Goal: Use online tool/utility: Utilize a website feature to perform a specific function

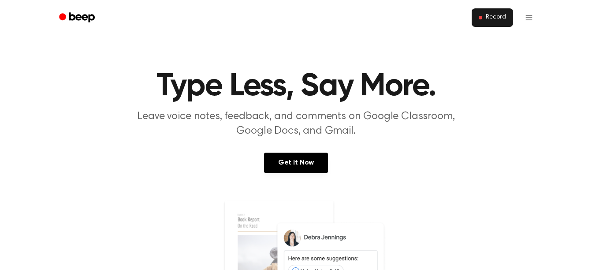
click at [499, 16] on span "Record" at bounding box center [496, 18] width 20 height 8
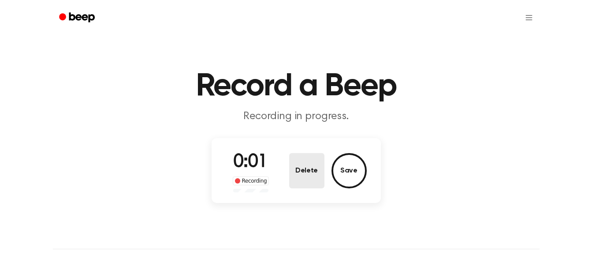
click at [316, 174] on button "Delete" at bounding box center [306, 170] width 35 height 35
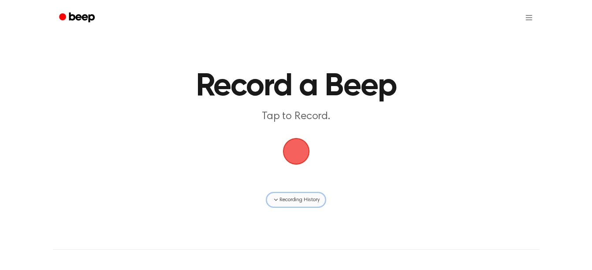
click at [311, 201] on span "Recording History" at bounding box center [300, 200] width 40 height 8
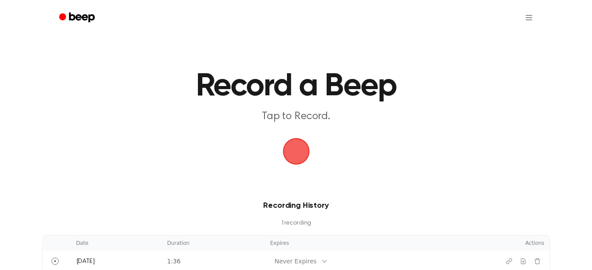
click at [377, 138] on main "Record a Beep Tap to Record. Recording History 1 recording Date Duration Expire…" at bounding box center [296, 136] width 592 height 272
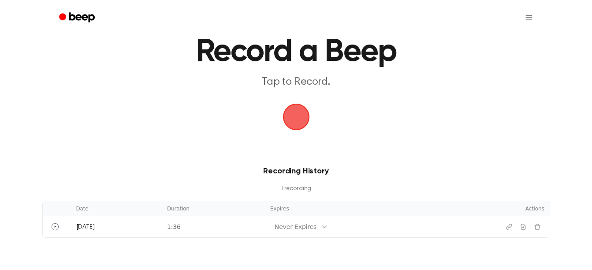
scroll to position [44, 0]
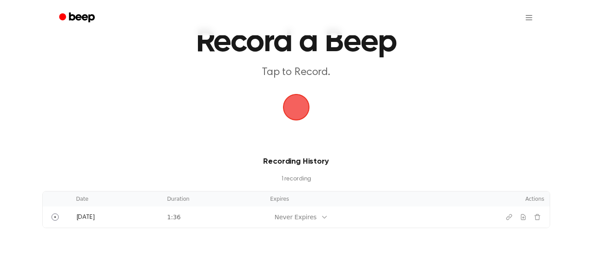
click at [295, 111] on span "button" at bounding box center [296, 107] width 30 height 30
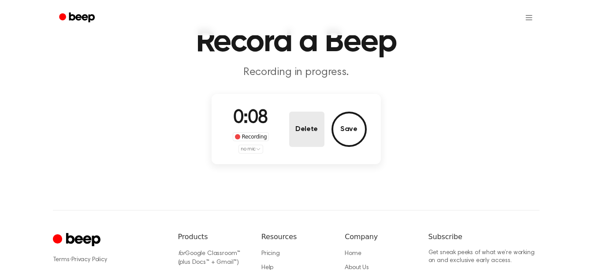
click at [304, 126] on button "Delete" at bounding box center [306, 129] width 35 height 35
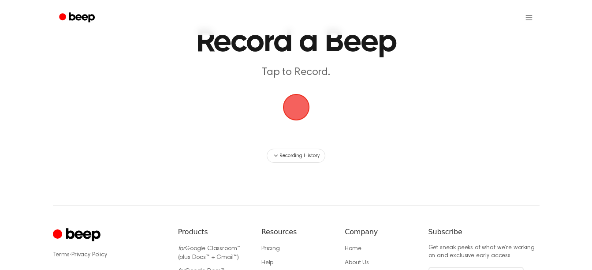
click at [301, 106] on span "button" at bounding box center [296, 107] width 25 height 25
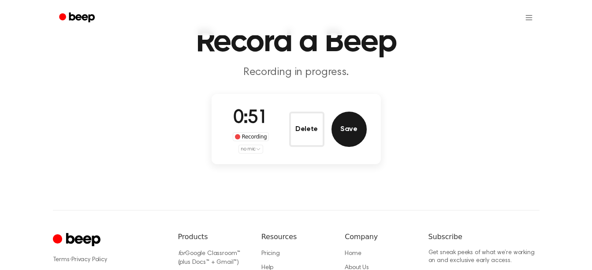
click at [339, 137] on button "Save" at bounding box center [349, 129] width 35 height 35
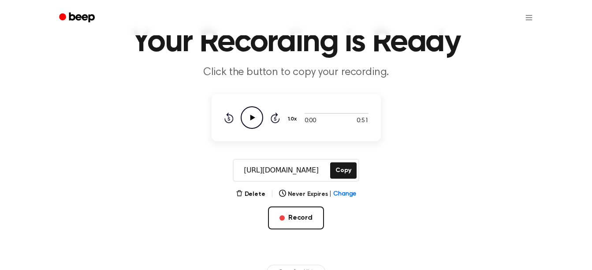
click at [246, 115] on icon "Play Audio" at bounding box center [252, 117] width 22 height 22
click at [254, 197] on button "Delete" at bounding box center [251, 194] width 30 height 9
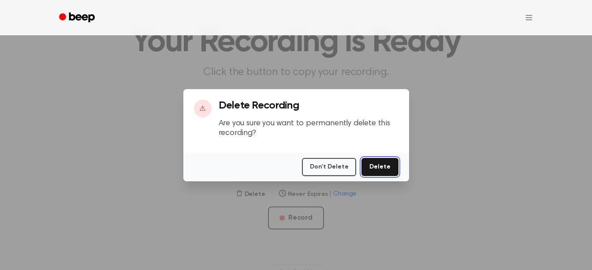
click at [377, 168] on button "Delete" at bounding box center [380, 167] width 37 height 18
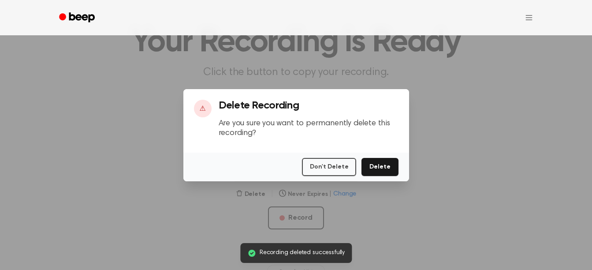
click at [409, 210] on div at bounding box center [296, 135] width 592 height 270
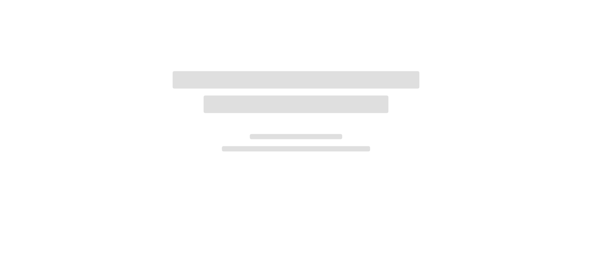
scroll to position [44, 0]
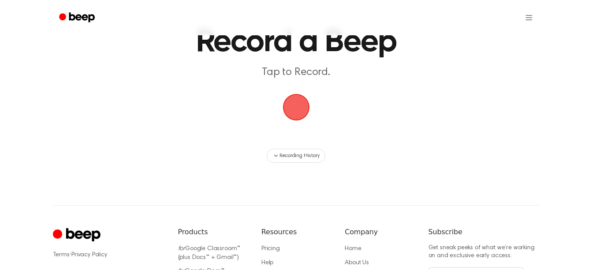
click at [291, 112] on span "button" at bounding box center [296, 107] width 30 height 30
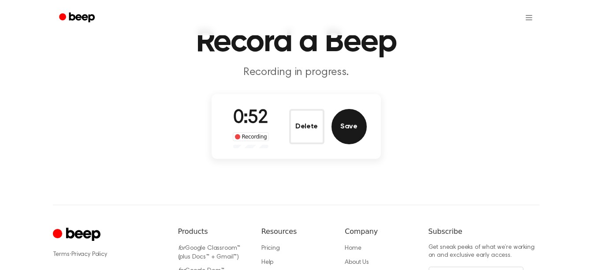
click at [346, 138] on button "Save" at bounding box center [349, 126] width 35 height 35
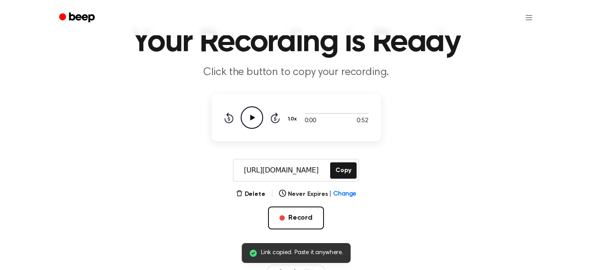
click at [253, 114] on icon "Play Audio" at bounding box center [252, 117] width 22 height 22
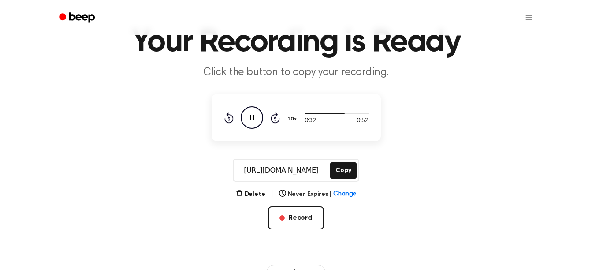
drag, startPoint x: 464, startPoint y: 146, endPoint x: 478, endPoint y: 148, distance: 14.2
click at [478, 148] on main "Your Recording is Ready Click the button to copy your recording. 0:32 0:52 1.0x…" at bounding box center [296, 117] width 592 height 323
click at [248, 190] on button "Delete" at bounding box center [251, 194] width 30 height 9
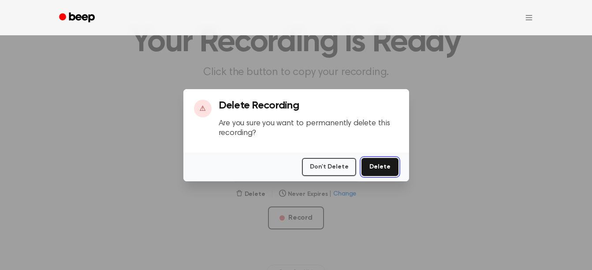
click at [381, 168] on button "Delete" at bounding box center [380, 167] width 37 height 18
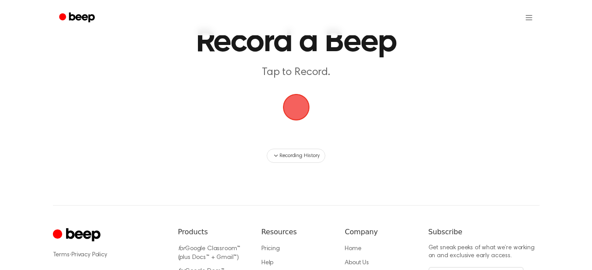
click at [301, 98] on span "button" at bounding box center [296, 107] width 29 height 29
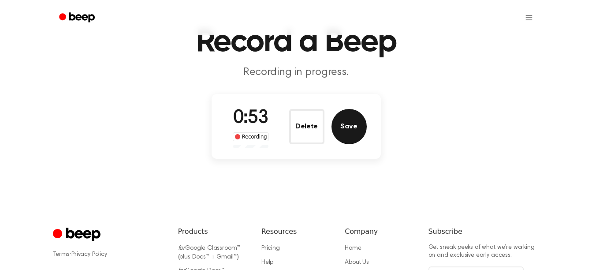
click at [342, 128] on button "Save" at bounding box center [349, 126] width 35 height 35
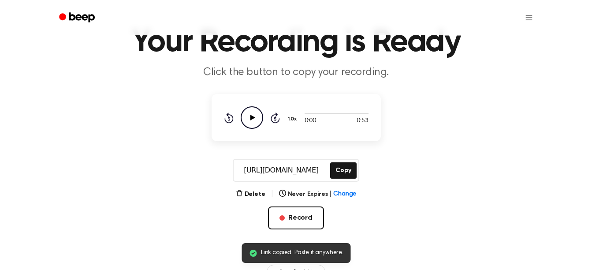
click at [254, 118] on icon "Play Audio" at bounding box center [252, 117] width 22 height 22
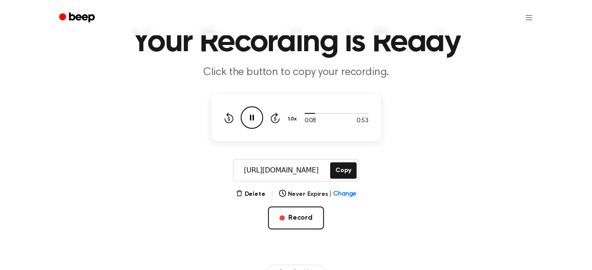
click at [283, 175] on input "https://beep.audio/YW2DWkV" at bounding box center [281, 170] width 95 height 21
drag, startPoint x: 283, startPoint y: 175, endPoint x: 184, endPoint y: 175, distance: 98.8
click at [184, 175] on div "https://beep.audio/YW2DWkV Copy Copy" at bounding box center [296, 170] width 571 height 23
click at [343, 172] on button "Copy" at bounding box center [343, 170] width 26 height 16
click at [254, 186] on main "Your Recording is Ready Click the button to copy your recording. 0:53 0:53 1.0x…" at bounding box center [296, 117] width 592 height 323
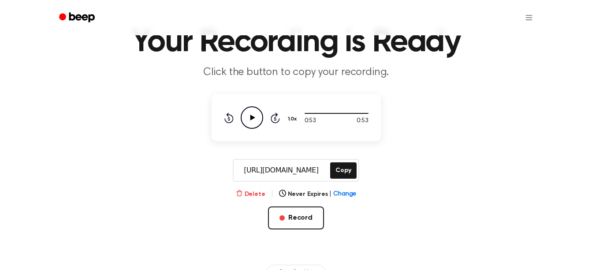
click at [254, 190] on button "Delete" at bounding box center [251, 194] width 30 height 9
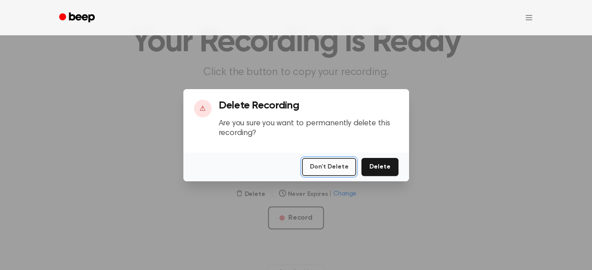
click at [338, 165] on button "Don't Delete" at bounding box center [329, 167] width 54 height 18
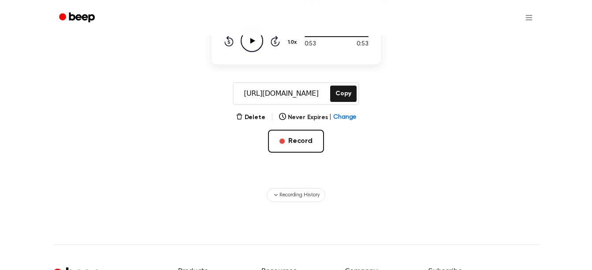
scroll to position [132, 0]
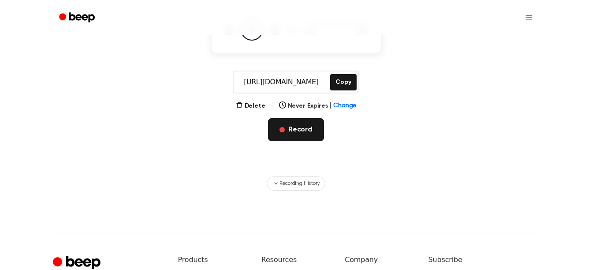
click at [302, 132] on button "Record" at bounding box center [296, 129] width 56 height 23
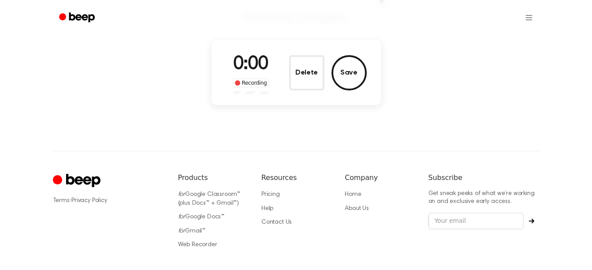
scroll to position [88, 0]
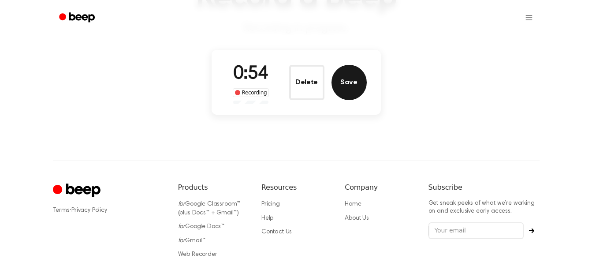
click at [354, 87] on button "Save" at bounding box center [349, 82] width 35 height 35
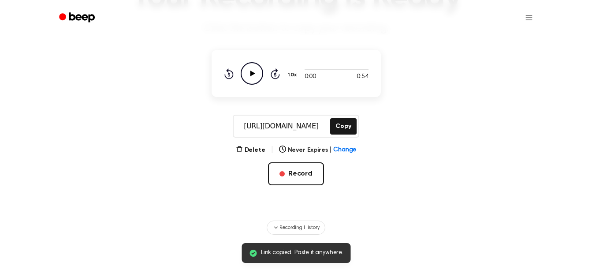
click at [253, 73] on icon at bounding box center [252, 74] width 5 height 6
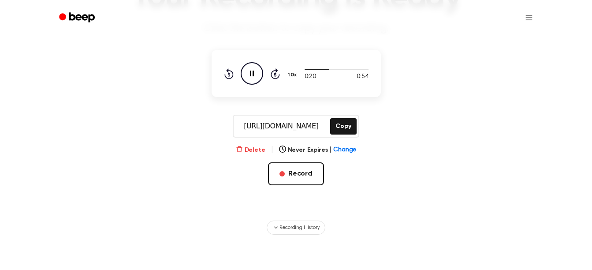
click at [255, 151] on button "Delete" at bounding box center [251, 149] width 30 height 9
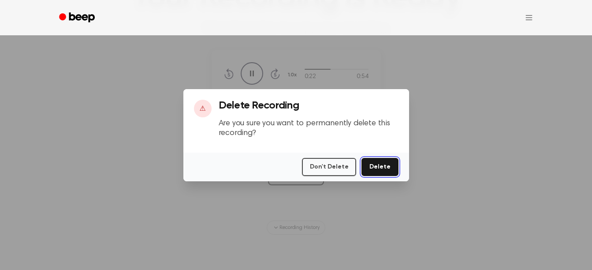
click at [383, 170] on button "Delete" at bounding box center [380, 167] width 37 height 18
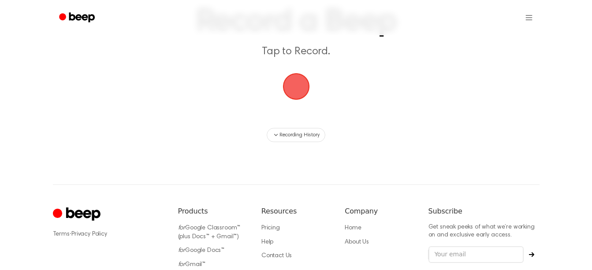
scroll to position [64, 0]
click at [298, 83] on span "button" at bounding box center [296, 87] width 32 height 32
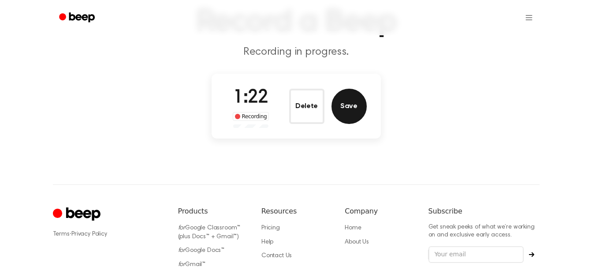
click at [359, 108] on button "Save" at bounding box center [349, 106] width 35 height 35
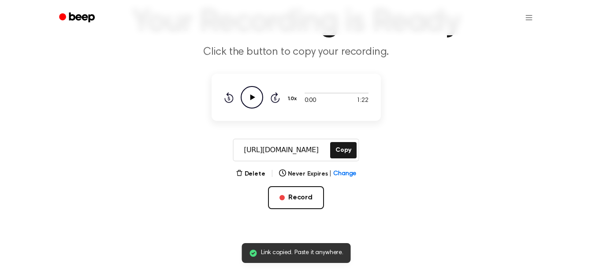
click at [241, 96] on circle at bounding box center [252, 97] width 22 height 22
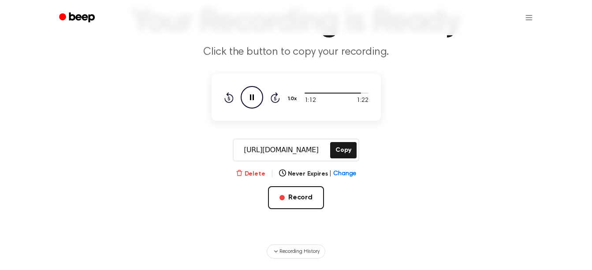
click at [258, 173] on button "Delete" at bounding box center [251, 173] width 30 height 9
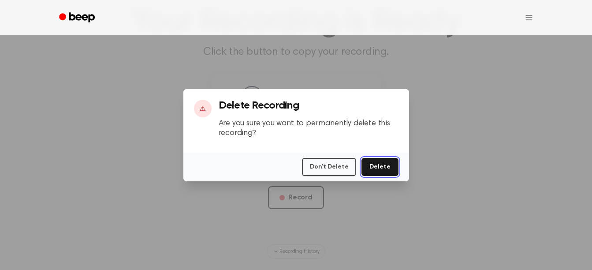
click at [374, 166] on button "Delete" at bounding box center [380, 167] width 37 height 18
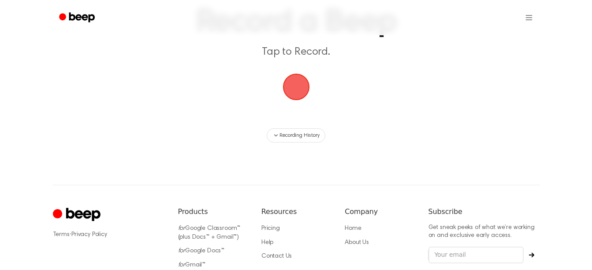
click at [305, 89] on span "button" at bounding box center [296, 87] width 25 height 25
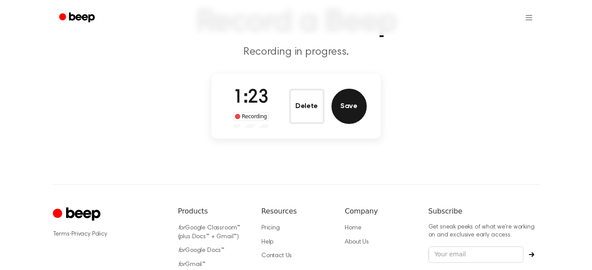
click at [343, 108] on button "Save" at bounding box center [349, 106] width 35 height 35
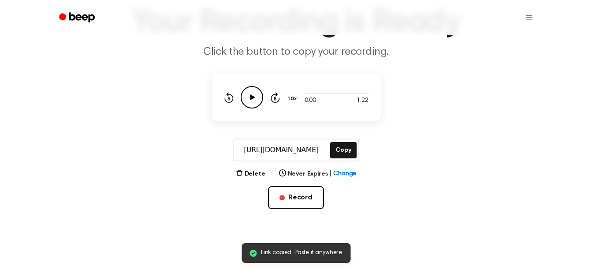
click at [253, 91] on icon "Play Audio" at bounding box center [252, 97] width 22 height 22
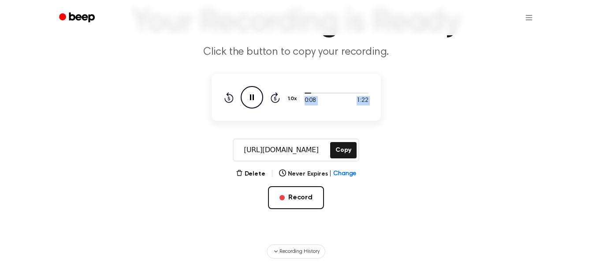
drag, startPoint x: 307, startPoint y: 94, endPoint x: 291, endPoint y: 97, distance: 16.6
click at [291, 97] on div "0:08 1:22 1.0x Rewind 5 seconds Pause Audio Skip 5 seconds" at bounding box center [296, 97] width 145 height 22
drag, startPoint x: 291, startPoint y: 97, endPoint x: 311, endPoint y: 90, distance: 21.7
click at [311, 90] on div at bounding box center [337, 92] width 64 height 7
drag, startPoint x: 307, startPoint y: 90, endPoint x: 296, endPoint y: 94, distance: 11.2
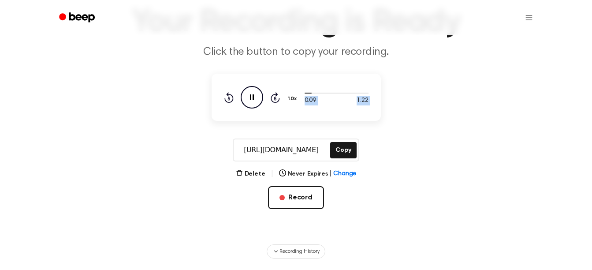
click at [296, 94] on div "0:09 1:22 1.0x Rewind 5 seconds Pause Audio Skip 5 seconds" at bounding box center [296, 97] width 145 height 22
drag, startPoint x: 296, startPoint y: 94, endPoint x: 304, endPoint y: 92, distance: 7.7
click at [304, 92] on div "0:10 1:22 1.0x Rewind 5 seconds Pause Audio Skip 5 seconds" at bounding box center [296, 97] width 145 height 22
click at [305, 93] on div at bounding box center [309, 93] width 9 height 1
click at [253, 176] on button "Delete" at bounding box center [251, 173] width 30 height 9
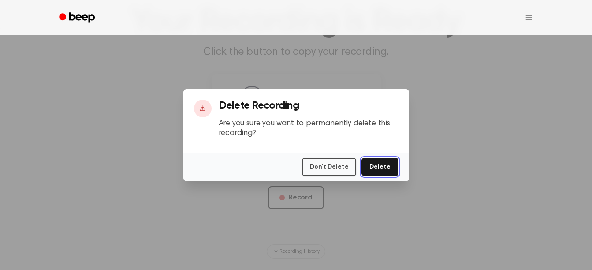
click at [392, 165] on button "Delete" at bounding box center [380, 167] width 37 height 18
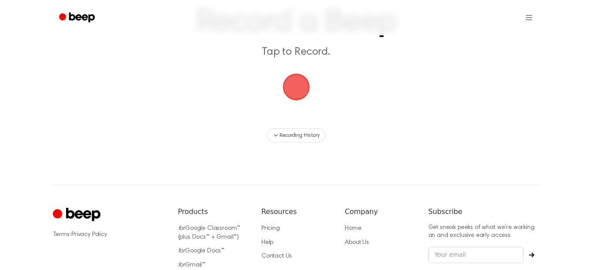
click at [297, 79] on span "button" at bounding box center [296, 87] width 48 height 48
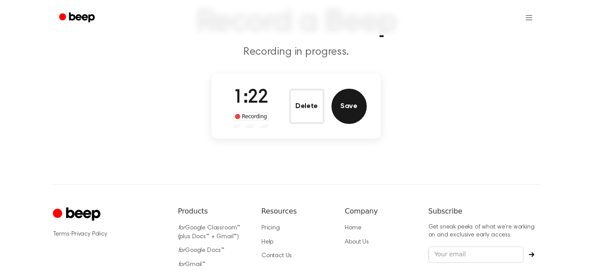
click at [352, 122] on button "Save" at bounding box center [349, 106] width 35 height 35
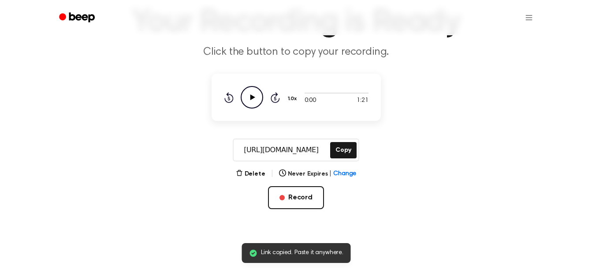
click at [248, 95] on icon "Play Audio" at bounding box center [252, 97] width 22 height 22
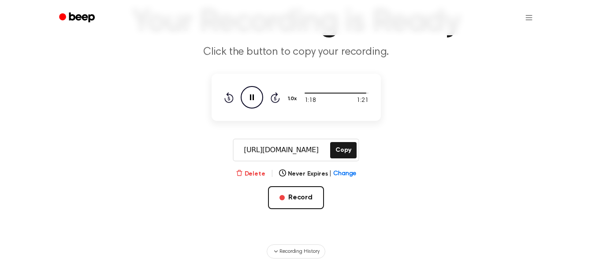
click at [242, 172] on icon "button" at bounding box center [239, 173] width 6 height 6
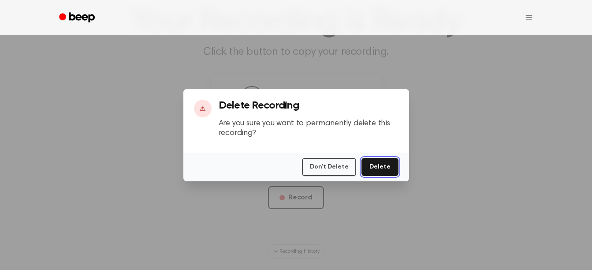
click at [376, 166] on button "Delete" at bounding box center [380, 167] width 37 height 18
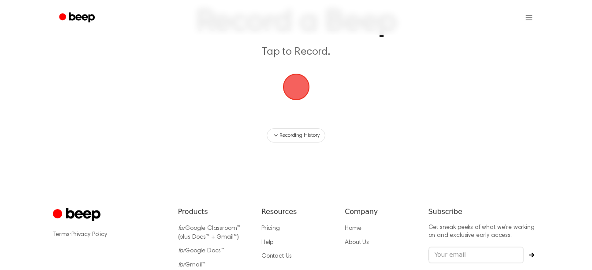
click at [288, 92] on span "button" at bounding box center [296, 87] width 27 height 27
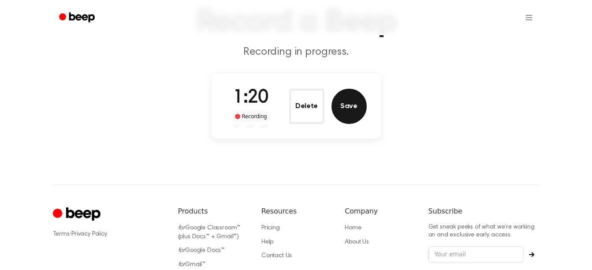
click at [362, 112] on button "Save" at bounding box center [349, 106] width 35 height 35
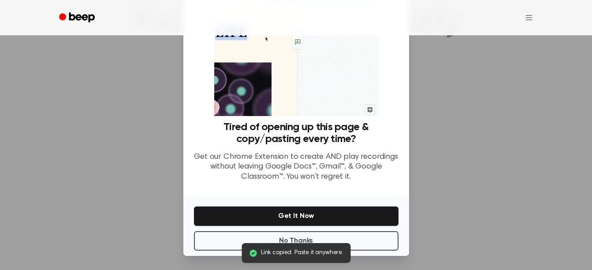
scroll to position [108, 0]
click at [349, 238] on button "No Thanks" at bounding box center [296, 240] width 205 height 19
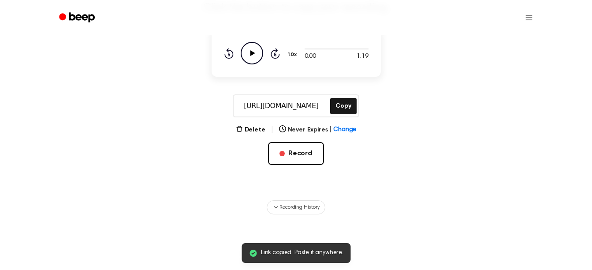
click at [257, 53] on icon "Play Audio" at bounding box center [252, 53] width 22 height 22
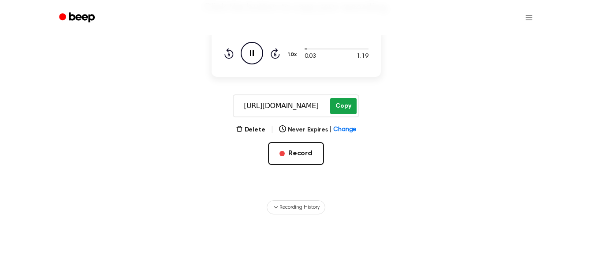
click at [342, 103] on button "Copy" at bounding box center [343, 106] width 26 height 16
click at [335, 106] on button "Copy" at bounding box center [343, 106] width 26 height 16
click at [353, 100] on button "Copy" at bounding box center [343, 106] width 26 height 16
click at [252, 43] on icon "Play Audio" at bounding box center [252, 53] width 22 height 22
